Goal: Task Accomplishment & Management: Use online tool/utility

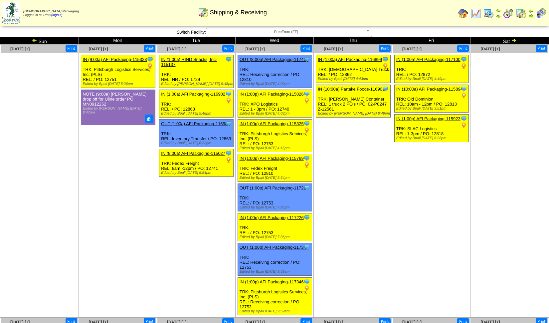
click at [514, 41] on img at bounding box center [513, 40] width 5 height 5
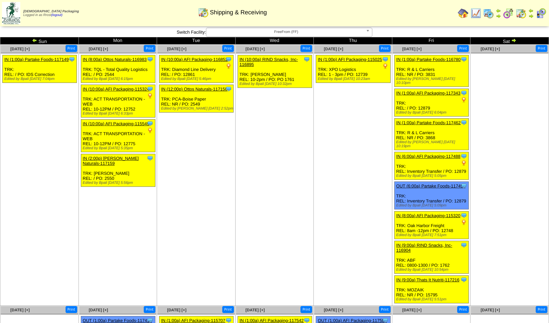
click at [324, 188] on td "[DATE] [+] Print Clone Item IN (1:00p) AFI Packaging-115025 AFI Packaging Sched…" at bounding box center [353, 175] width 79 height 261
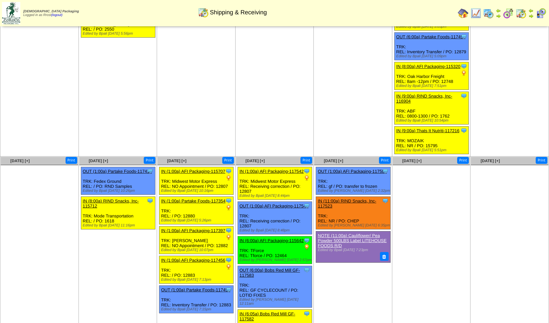
scroll to position [185, 0]
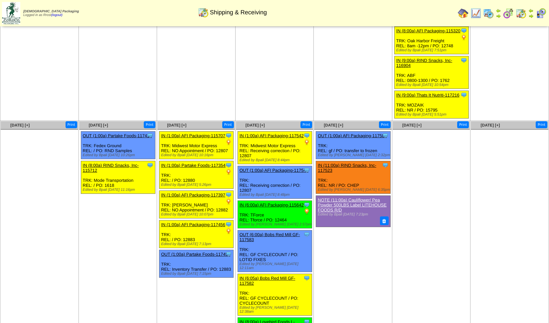
click at [532, 12] on img at bounding box center [530, 10] width 5 height 5
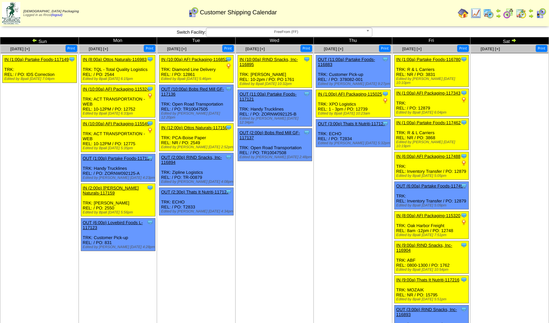
drag, startPoint x: 499, startPoint y: 160, endPoint x: 495, endPoint y: 159, distance: 4.1
click at [498, 160] on td "[DATE] [+] Print" at bounding box center [509, 210] width 79 height 330
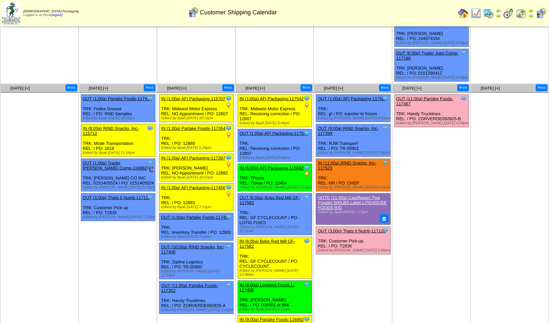
scroll to position [290, 0]
